Goal: Transaction & Acquisition: Purchase product/service

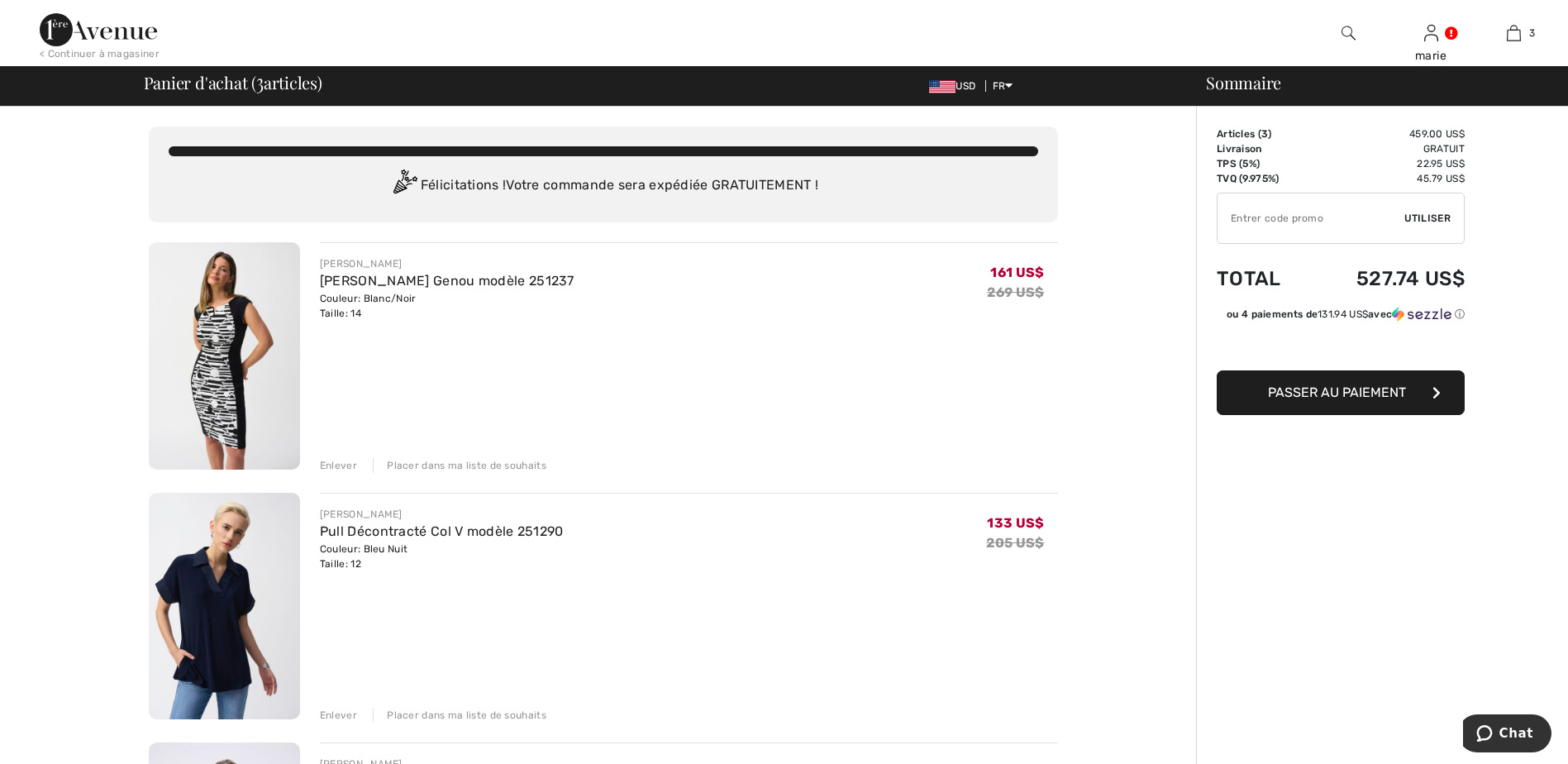
click at [341, 461] on div "Enlever" at bounding box center [338, 466] width 37 height 15
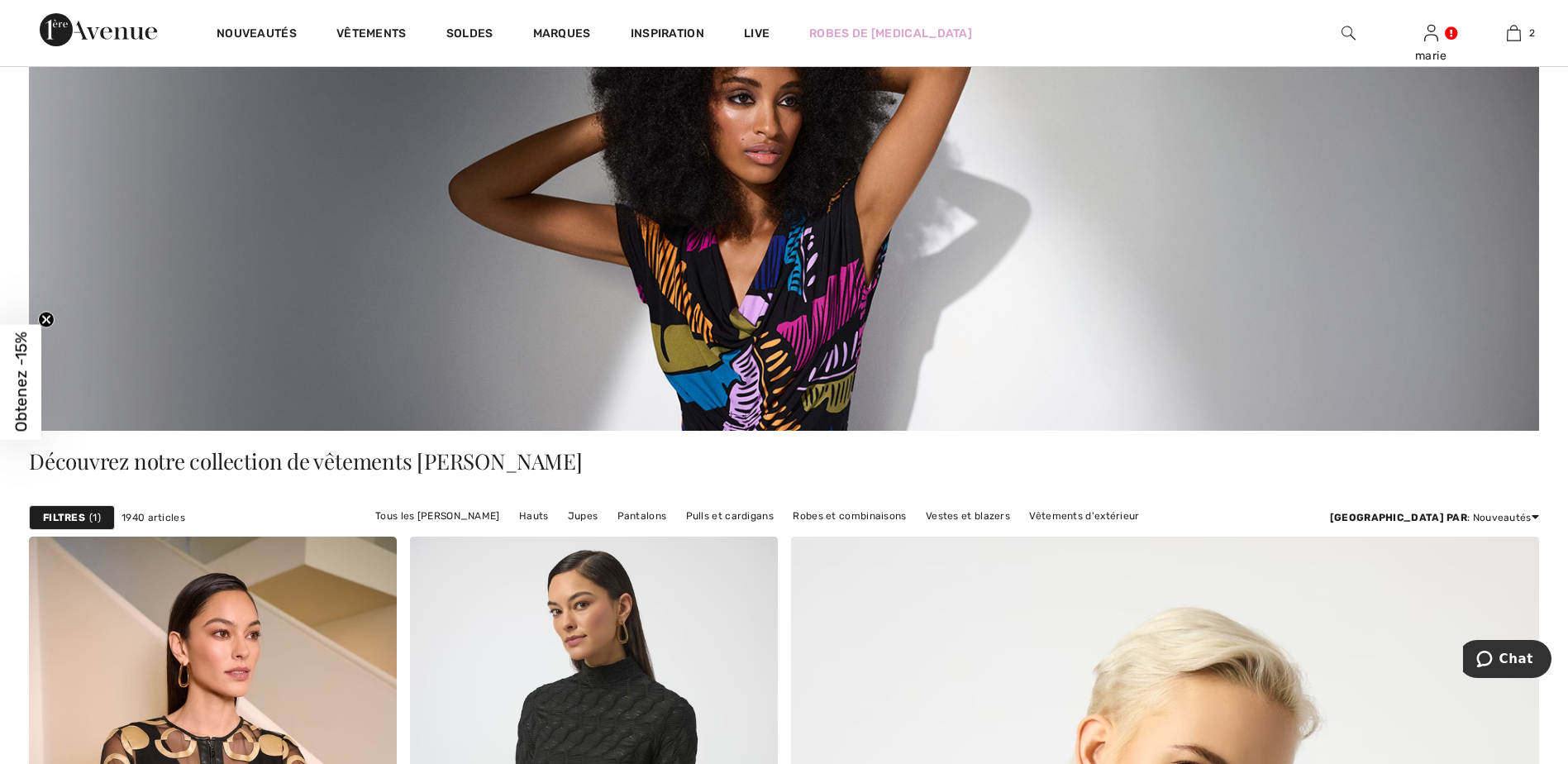
scroll to position [331, 0]
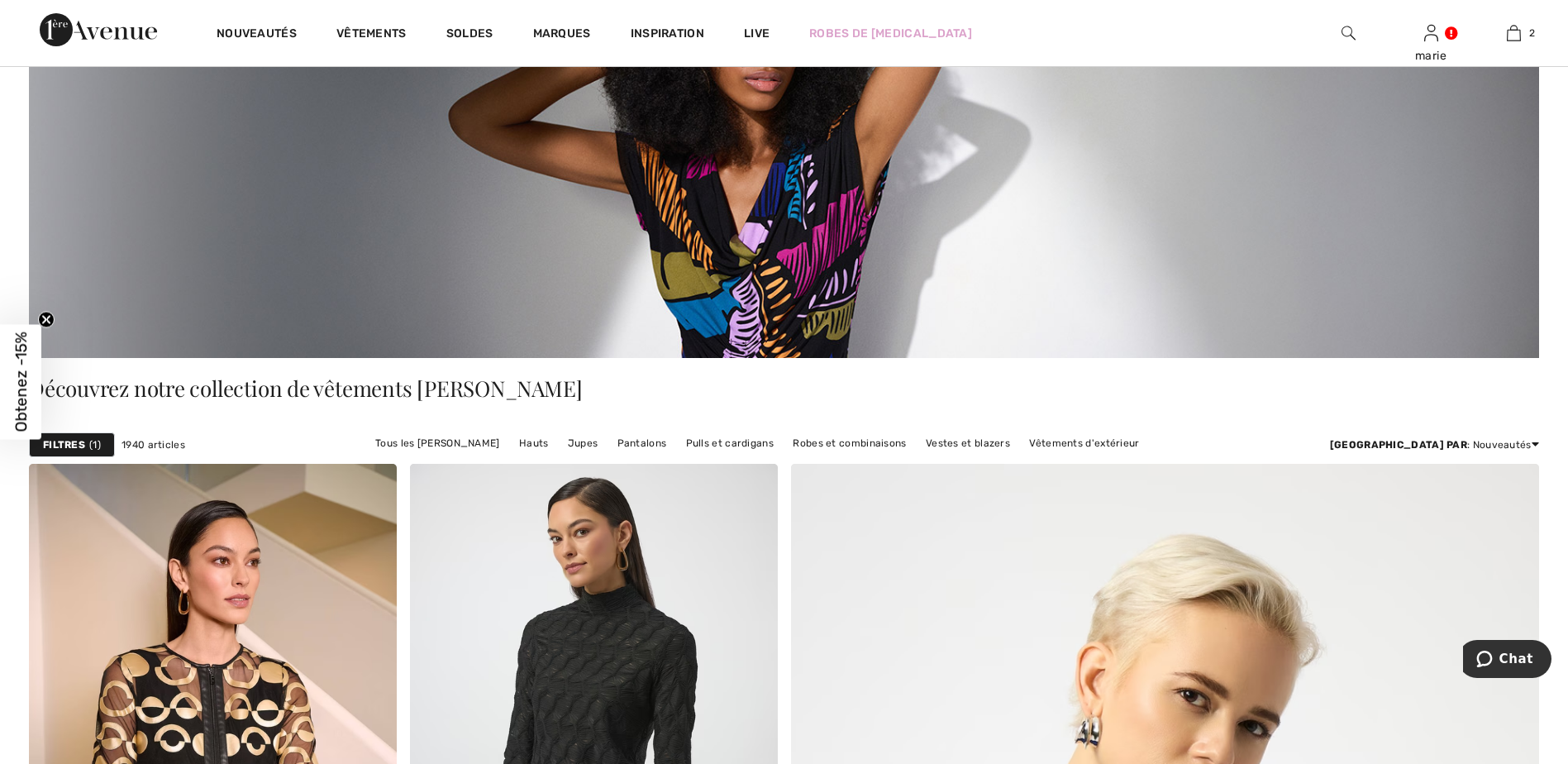
click at [803, 255] on img at bounding box center [784, 122] width 1510 height 472
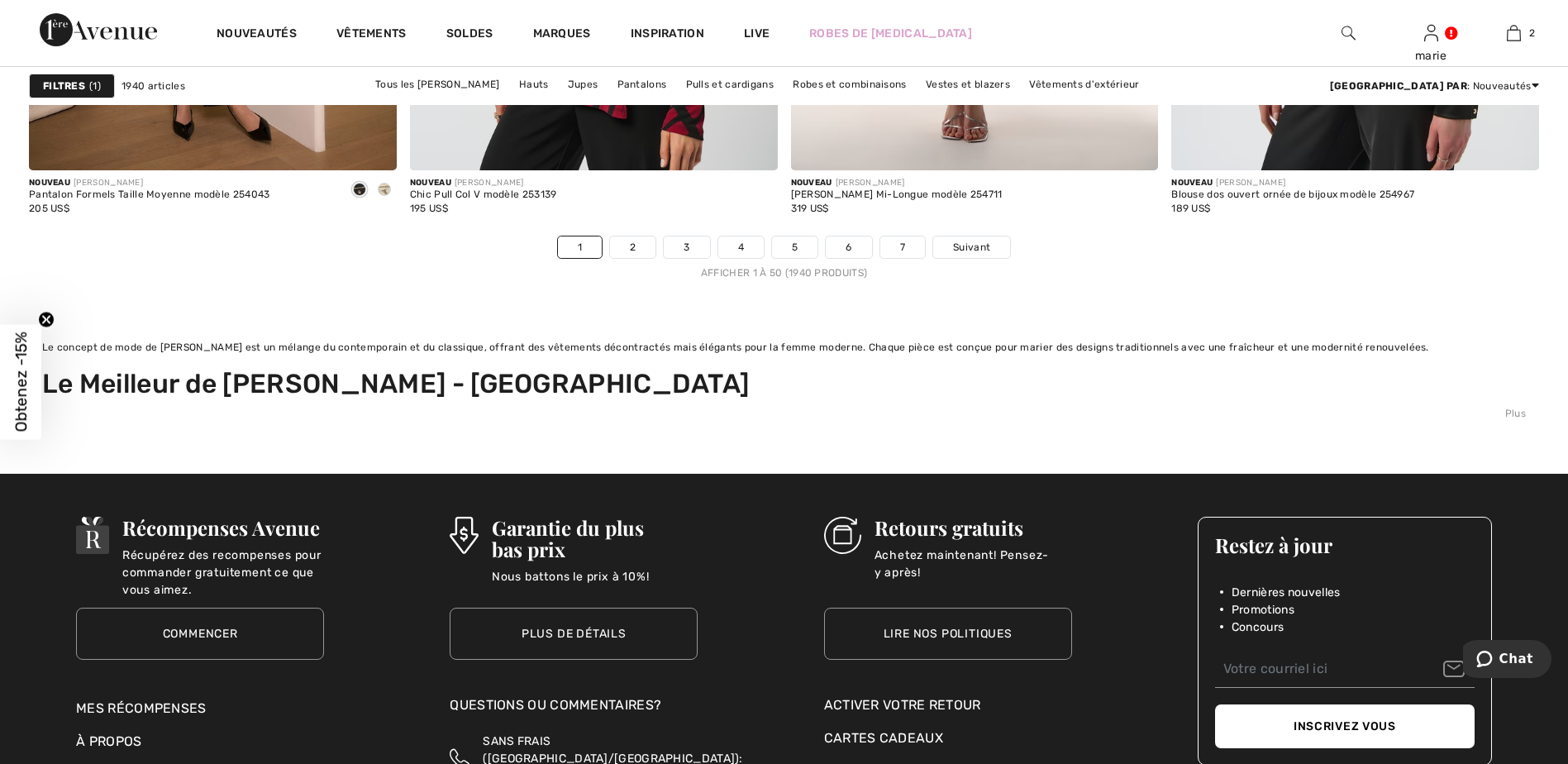
scroll to position [10089, 0]
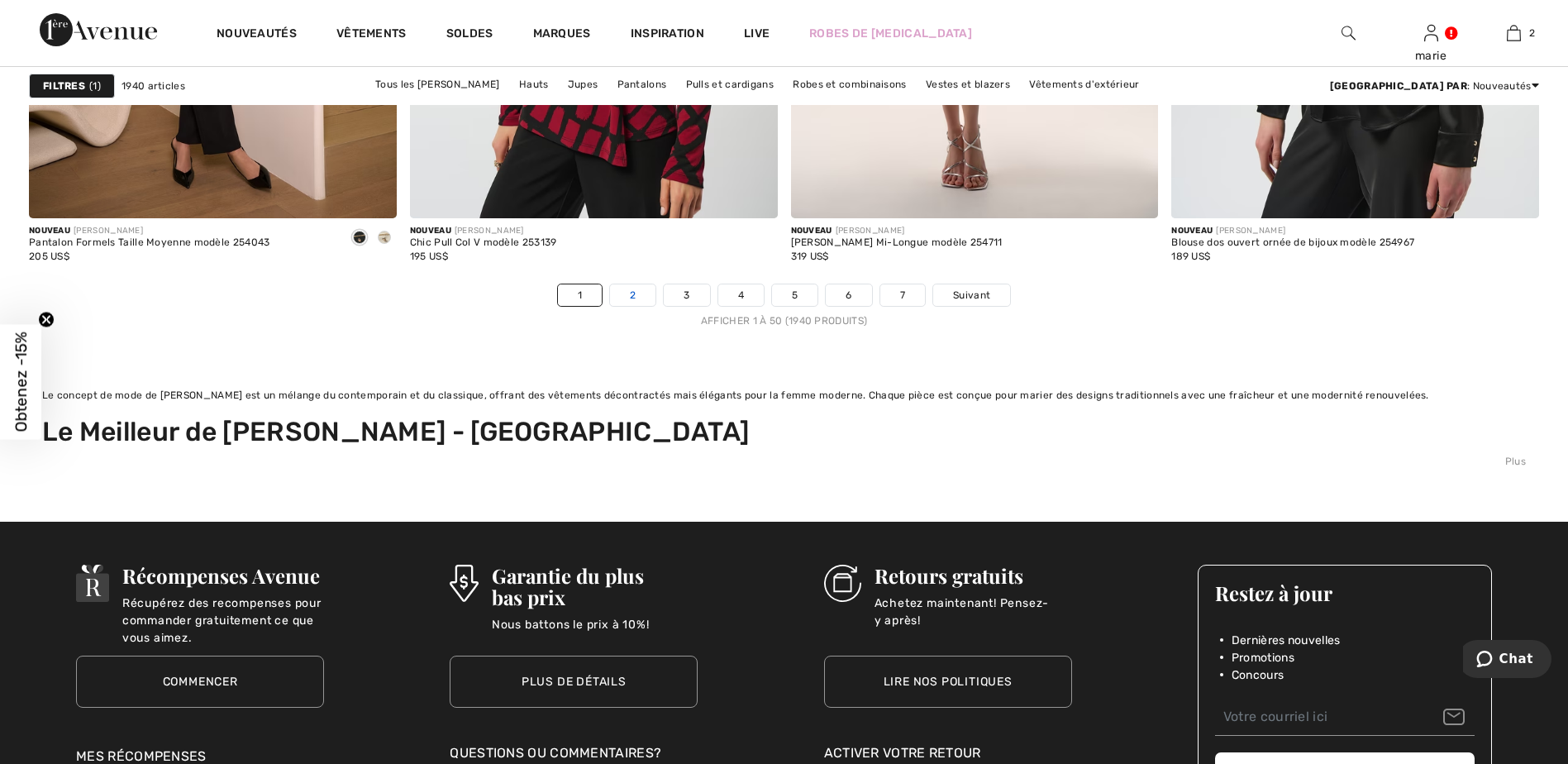
click at [637, 291] on link "2" at bounding box center [633, 295] width 46 height 22
